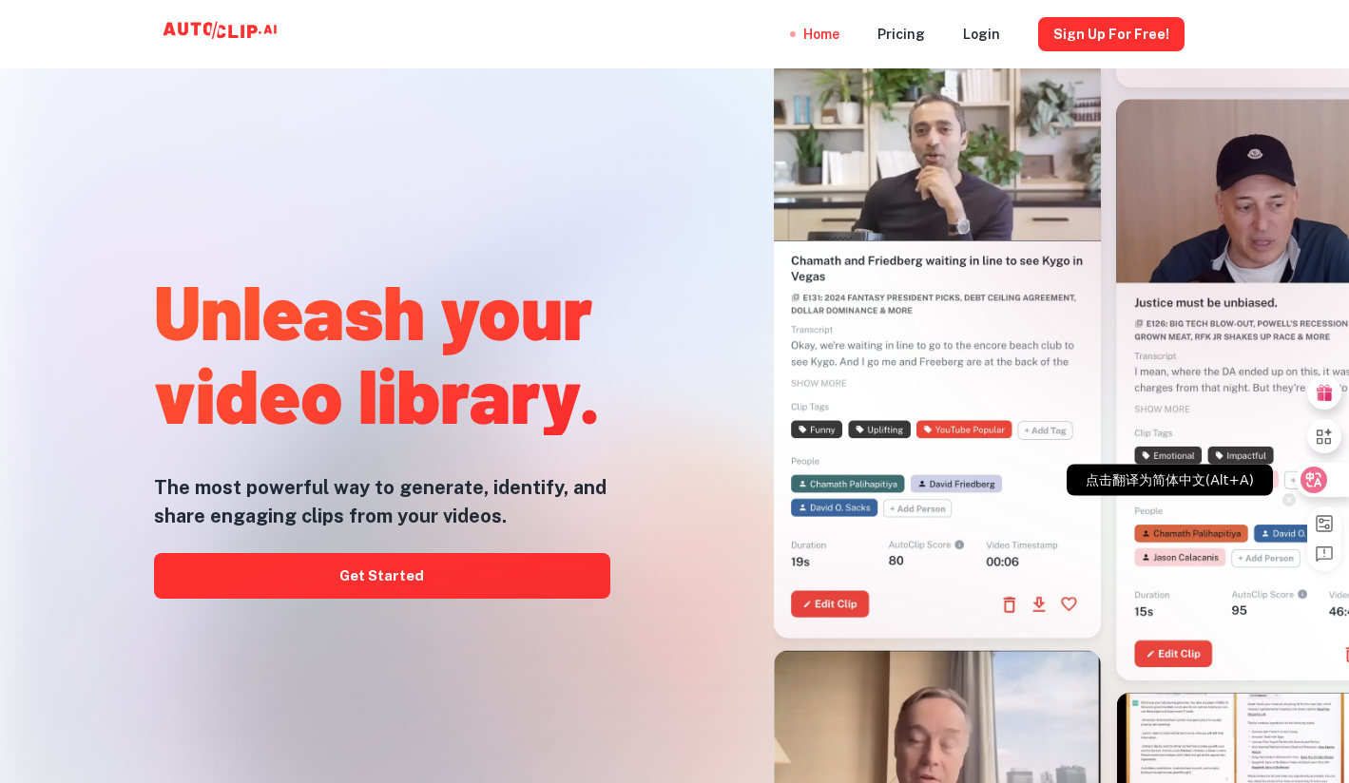
click at [1320, 484] on icon at bounding box center [1314, 479] width 16 height 15
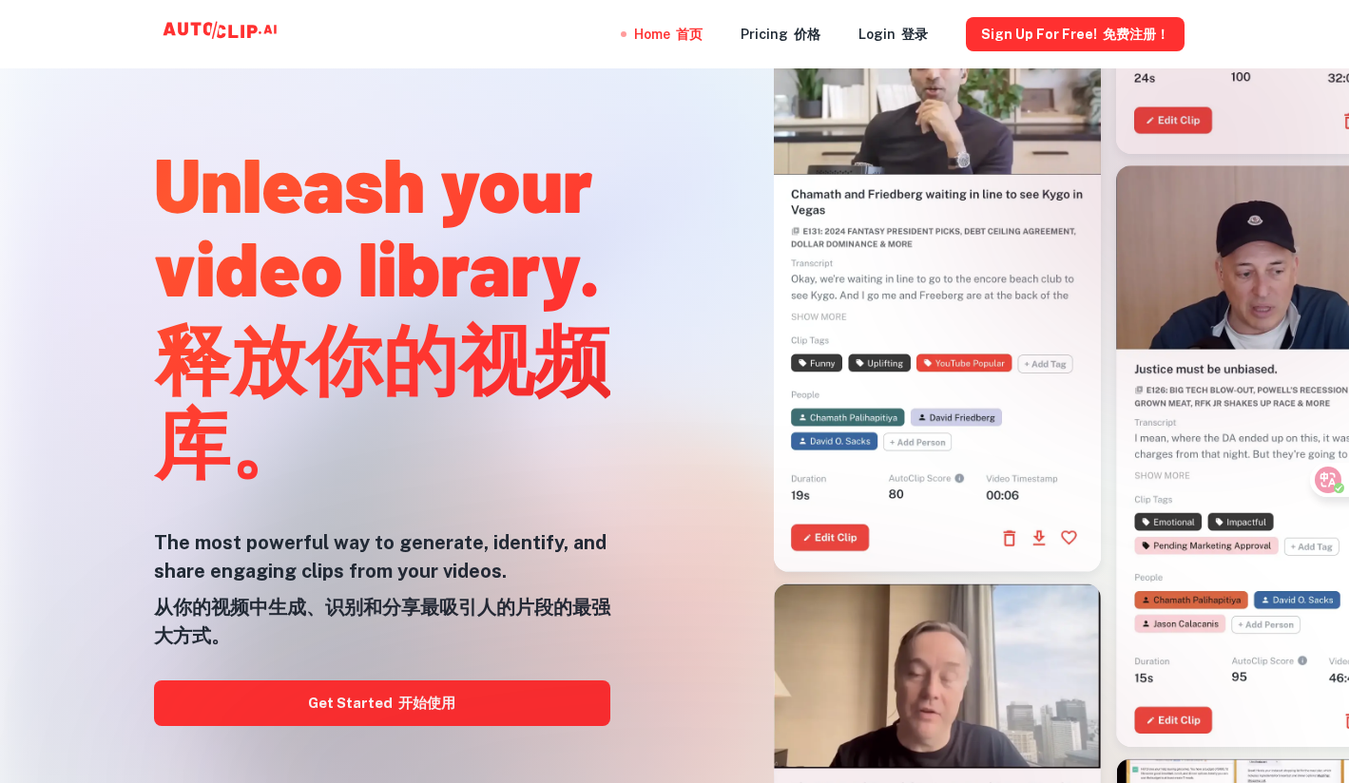
scroll to position [95, 0]
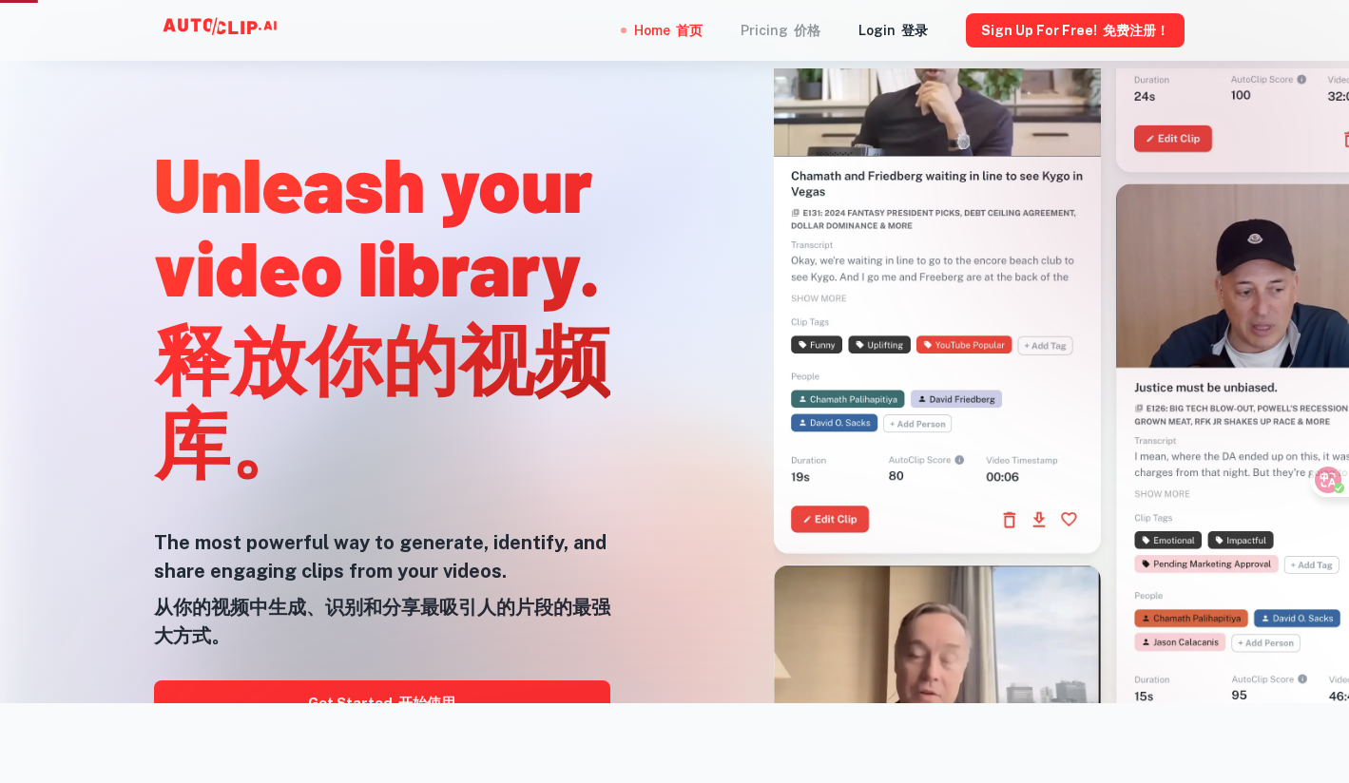
click at [796, 38] on font "价格" at bounding box center [804, 30] width 32 height 21
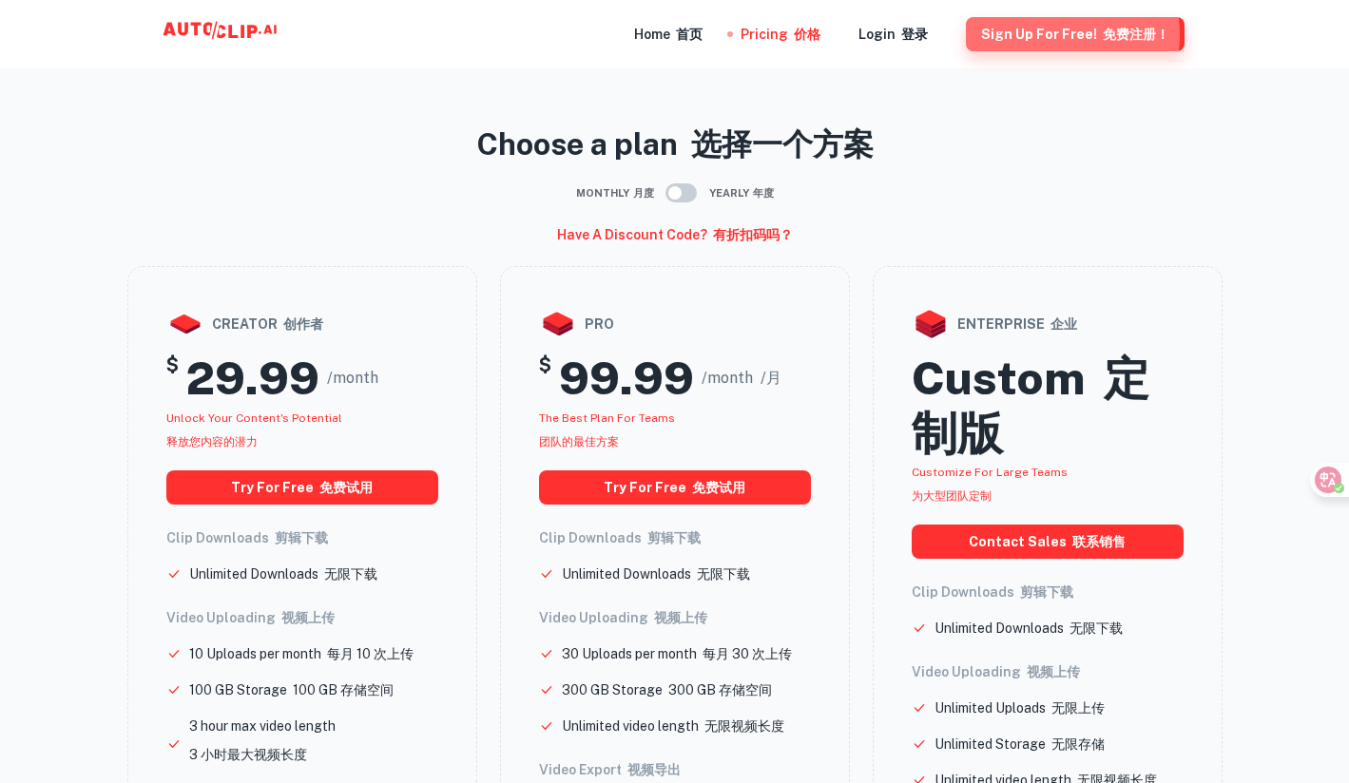
click at [1061, 35] on button "Sign Up for free! 免费注册！" at bounding box center [1075, 34] width 219 height 34
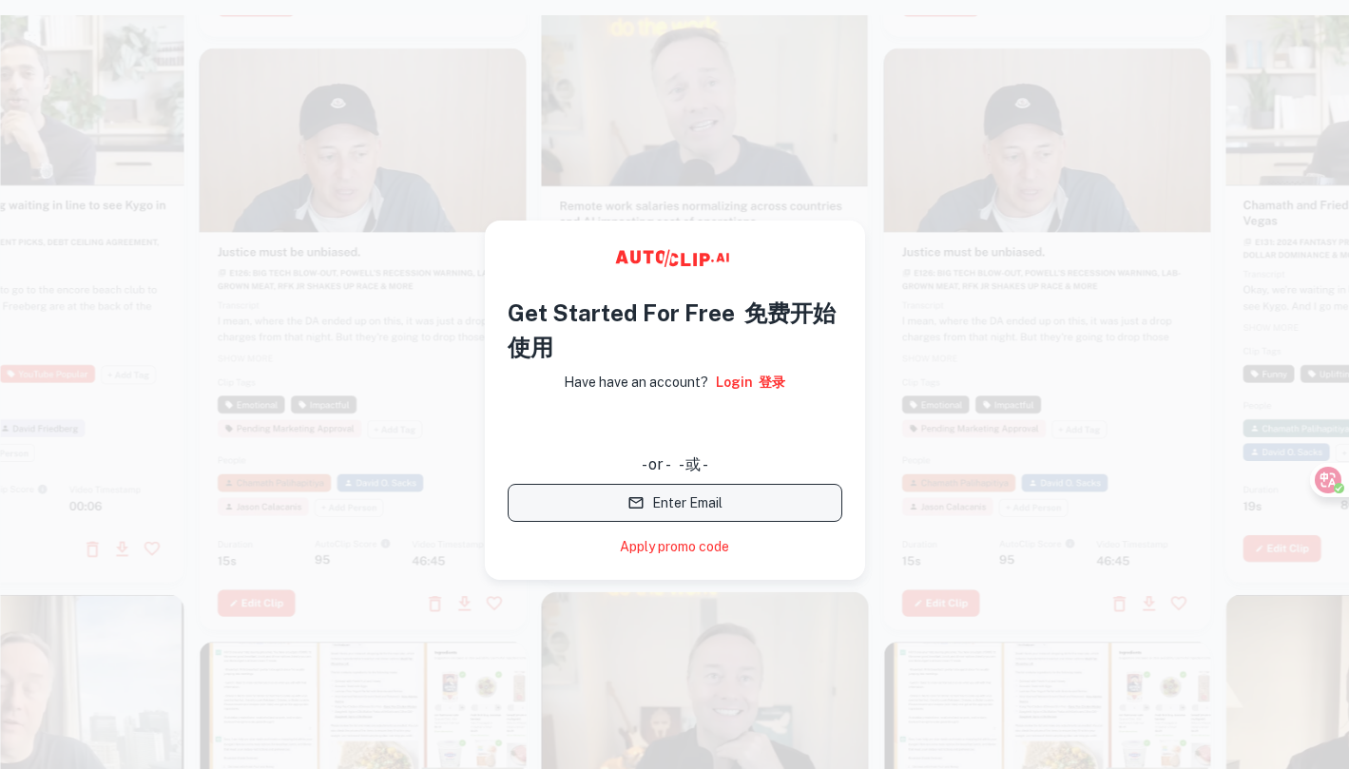
click at [688, 508] on button "Enter Email" at bounding box center [675, 503] width 335 height 38
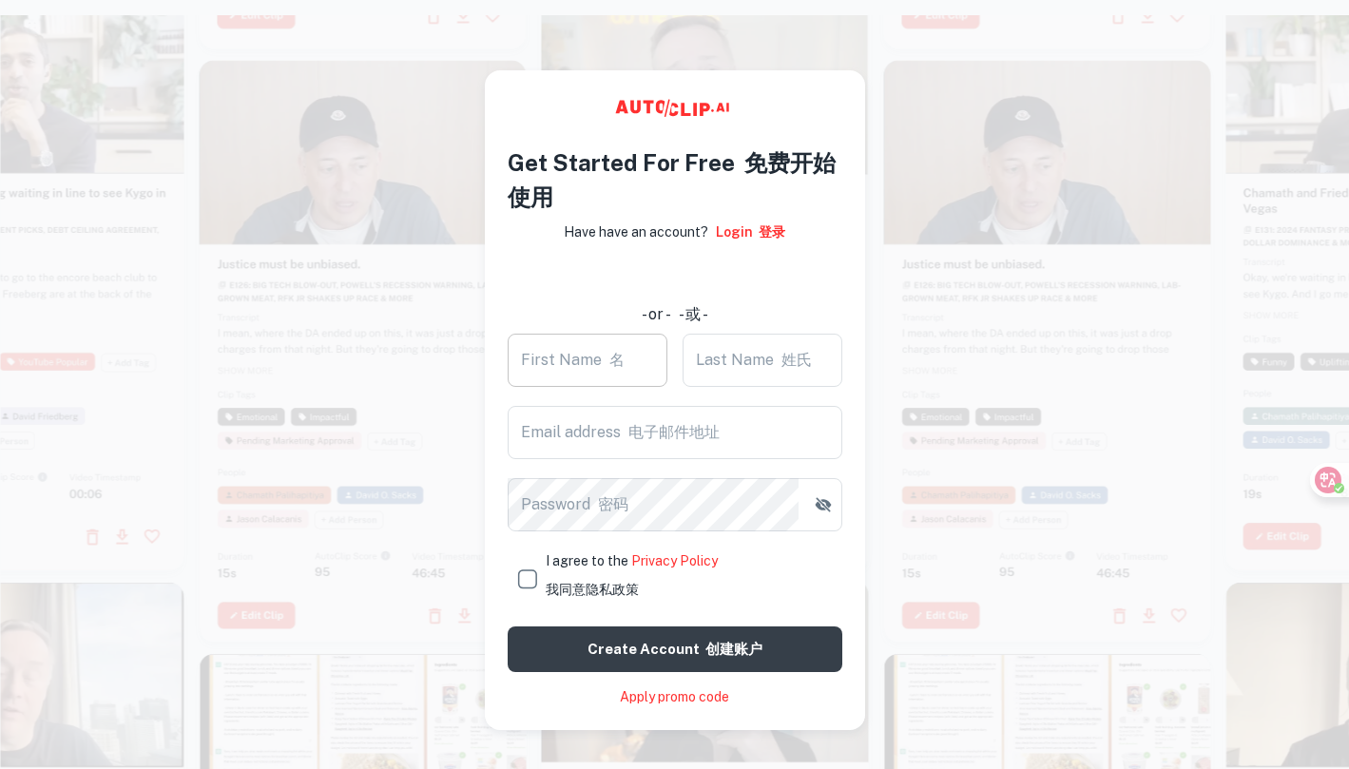
click at [581, 364] on input "First Name 名" at bounding box center [588, 360] width 160 height 53
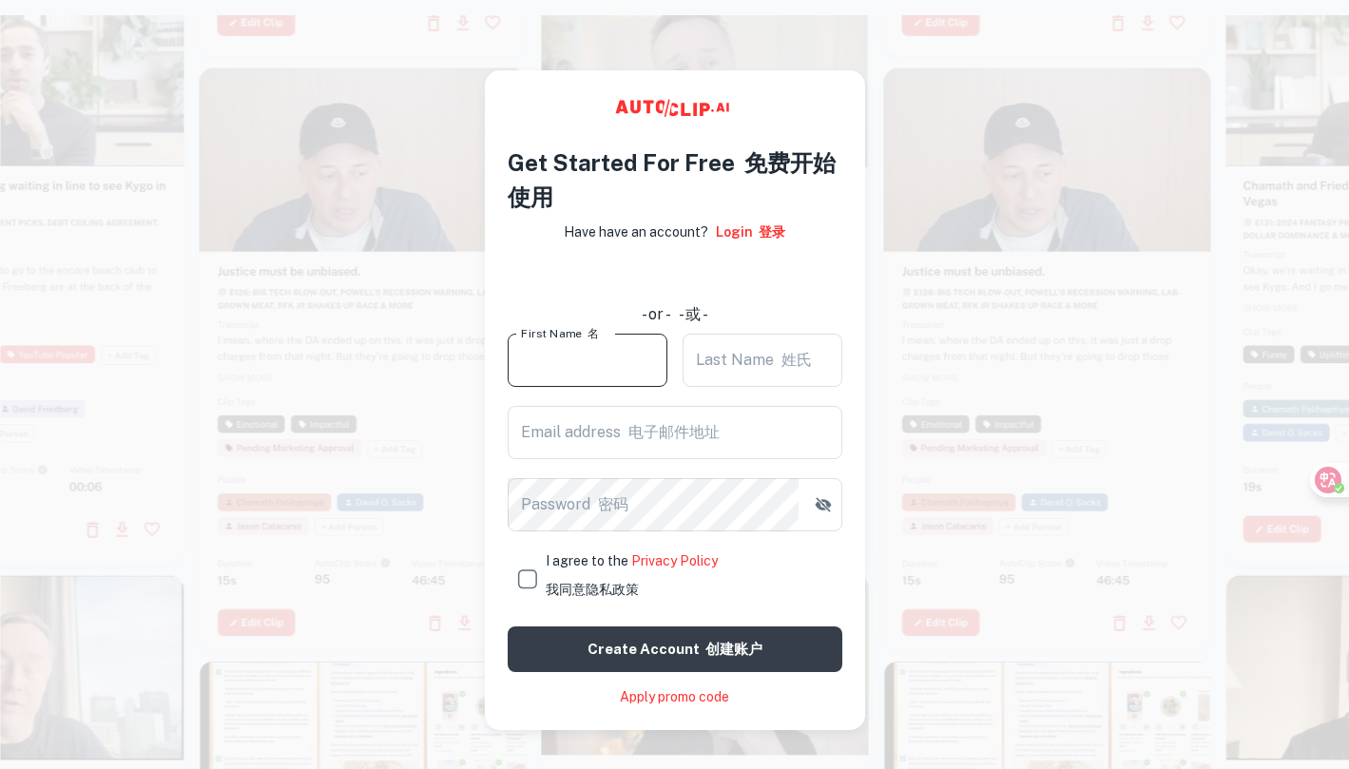
type input "jonny"
type input "jou"
type input "[EMAIL_ADDRESS][DOMAIN_NAME]"
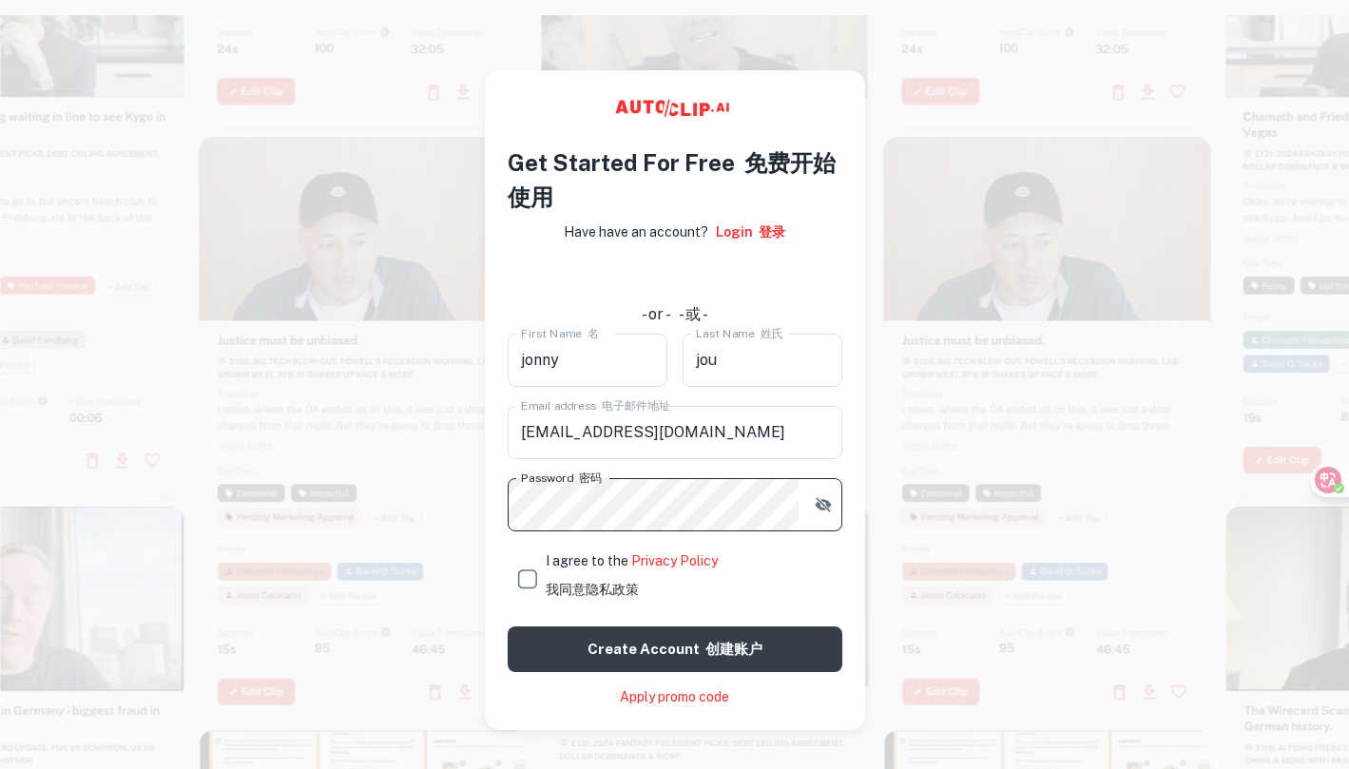
click at [530, 575] on input "I agree to the Privacy Policy 我同意隐私政策" at bounding box center [527, 579] width 38 height 38
checkbox input "true"
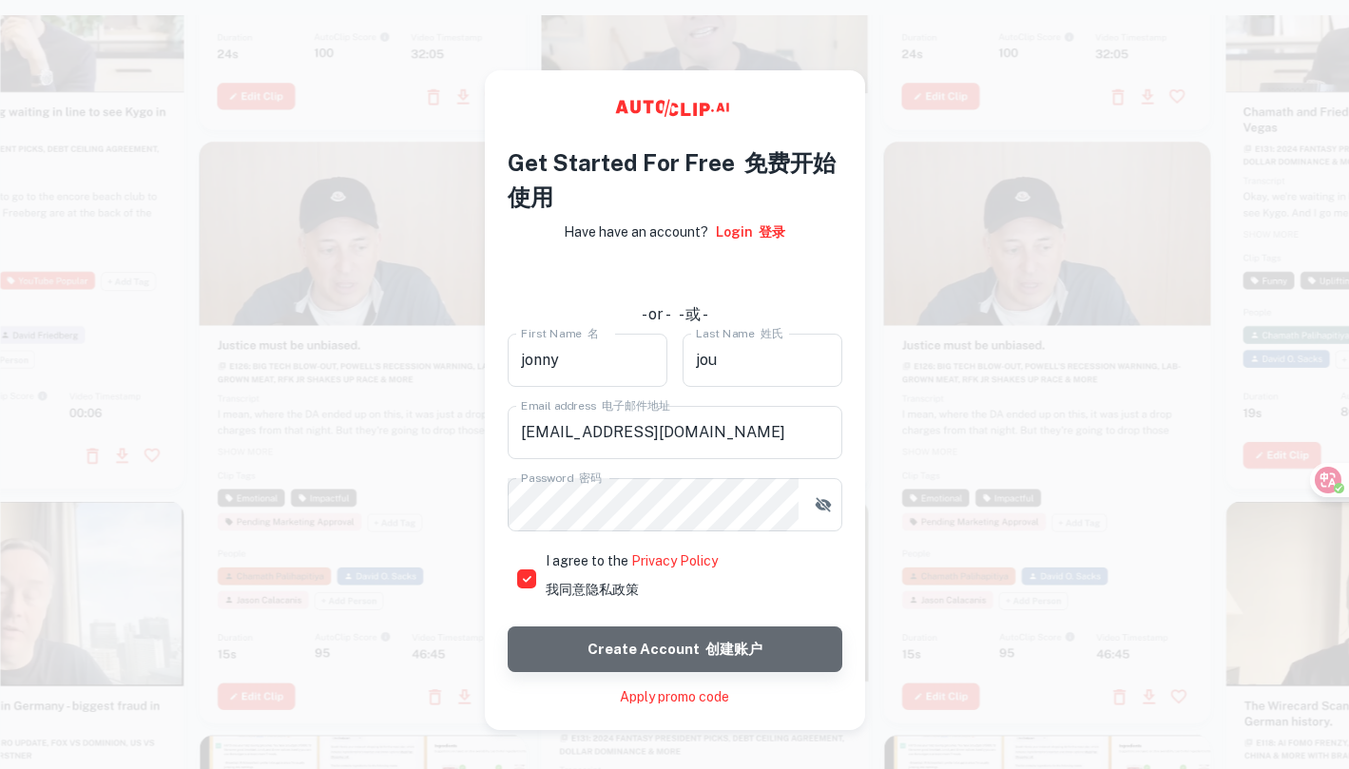
click at [700, 659] on font "创建账户" at bounding box center [731, 649] width 63 height 25
